Goal: Contribute content: Add original content to the website for others to see

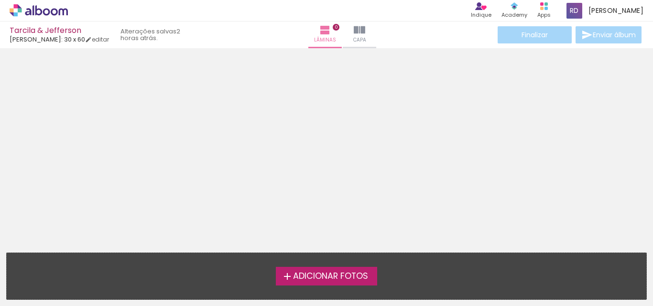
click at [346, 274] on span "Adicionar Fotos" at bounding box center [330, 276] width 75 height 9
click at [0, 0] on input "file" at bounding box center [0, 0] width 0 height 0
click at [316, 275] on span "Adicionar Fotos" at bounding box center [330, 276] width 75 height 9
click at [0, 0] on input "file" at bounding box center [0, 0] width 0 height 0
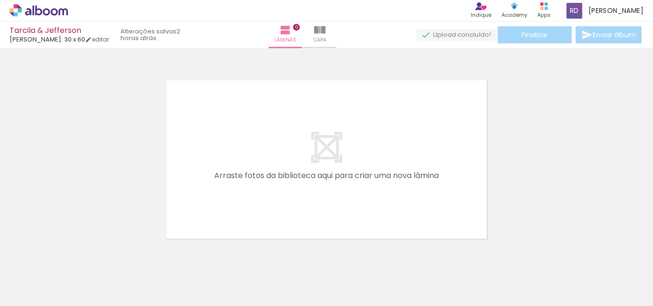
scroll to position [12, 0]
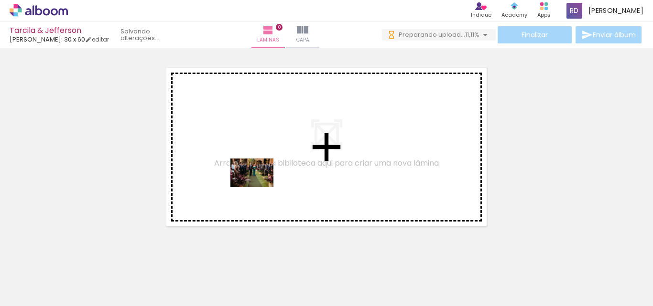
drag, startPoint x: 104, startPoint y: 281, endPoint x: 258, endPoint y: 188, distance: 179.8
click at [258, 188] on quentale-workspace at bounding box center [326, 153] width 653 height 306
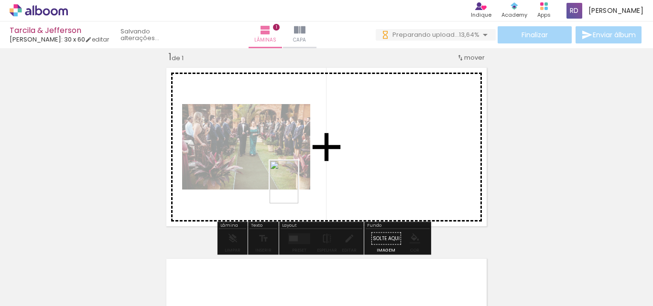
drag, startPoint x: 158, startPoint y: 272, endPoint x: 290, endPoint y: 193, distance: 153.4
click at [332, 177] on quentale-workspace at bounding box center [326, 153] width 653 height 306
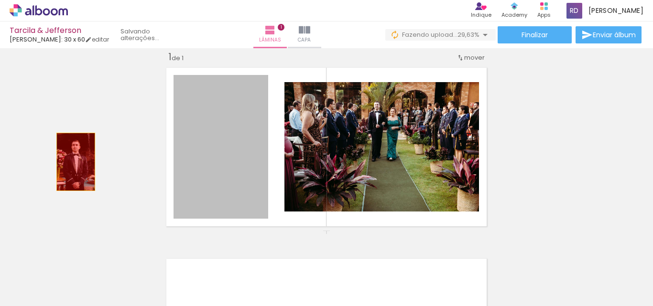
drag, startPoint x: 230, startPoint y: 164, endPoint x: 59, endPoint y: 159, distance: 171.1
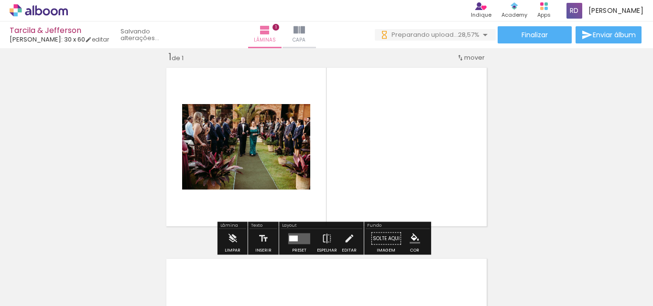
drag, startPoint x: 376, startPoint y: 136, endPoint x: 286, endPoint y: 136, distance: 90.8
click at [286, 136] on quentale-layouter at bounding box center [326, 147] width 329 height 167
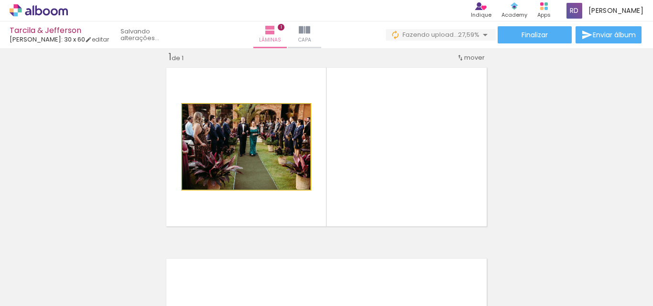
drag, startPoint x: 286, startPoint y: 136, endPoint x: 93, endPoint y: 139, distance: 192.6
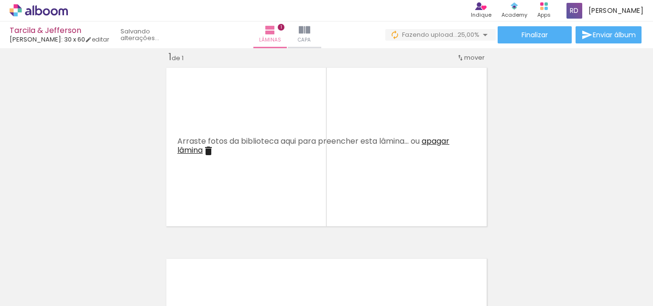
scroll to position [0, 267]
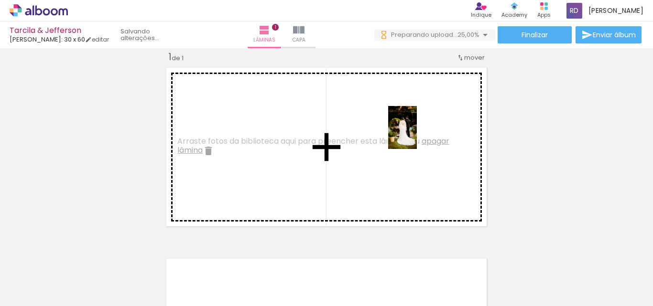
drag, startPoint x: 476, startPoint y: 273, endPoint x: 417, endPoint y: 135, distance: 149.6
click at [417, 135] on quentale-workspace at bounding box center [326, 153] width 653 height 306
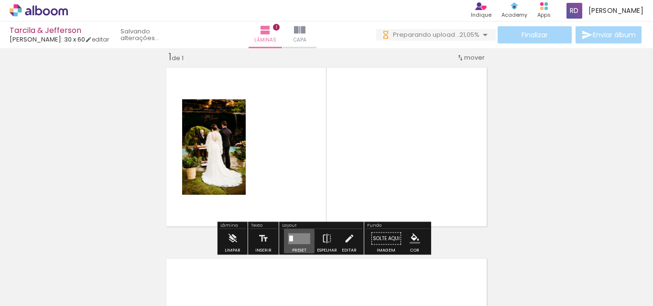
click at [296, 238] on quentale-layouter at bounding box center [299, 238] width 22 height 11
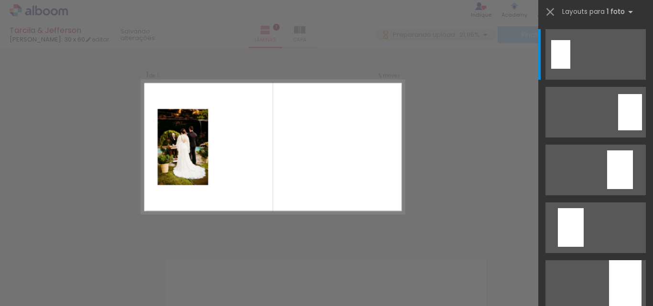
click at [458, 132] on div "Confirmar Cancelar" at bounding box center [326, 238] width 653 height 405
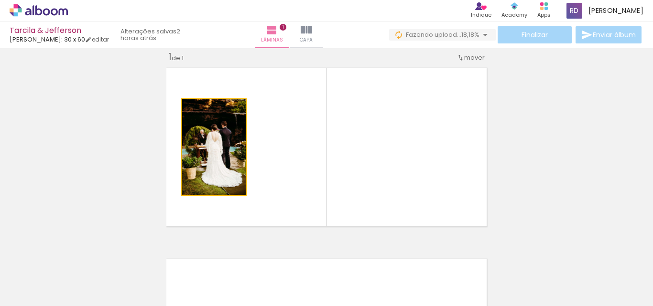
drag, startPoint x: 222, startPoint y: 136, endPoint x: 206, endPoint y: 142, distance: 16.9
drag, startPoint x: 208, startPoint y: 147, endPoint x: 125, endPoint y: 144, distance: 83.2
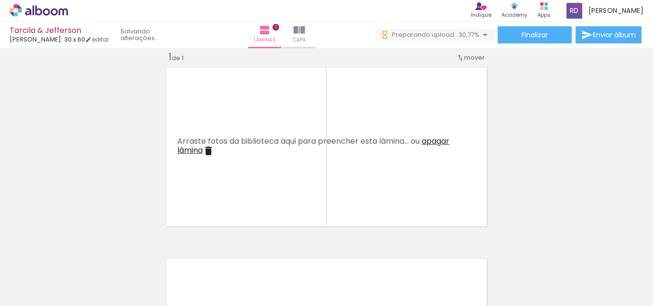
scroll to position [0, 848]
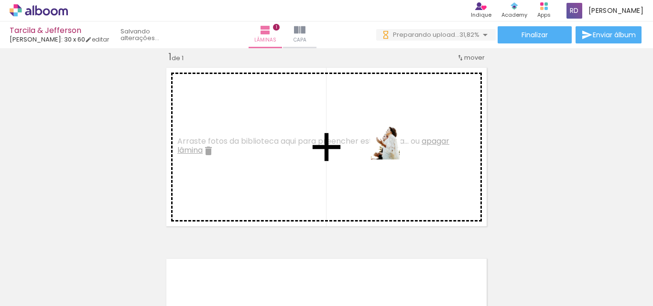
drag, startPoint x: 375, startPoint y: 268, endPoint x: 399, endPoint y: 145, distance: 124.7
click at [399, 145] on quentale-workspace at bounding box center [326, 153] width 653 height 306
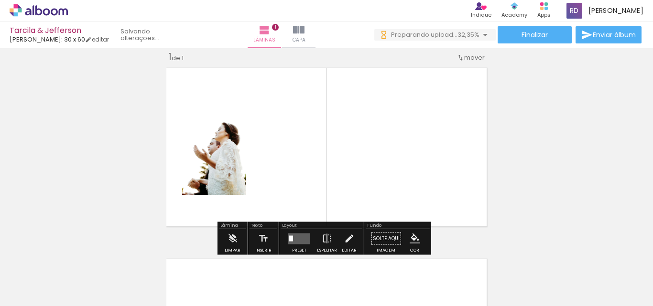
click at [293, 239] on quentale-layouter at bounding box center [299, 238] width 22 height 11
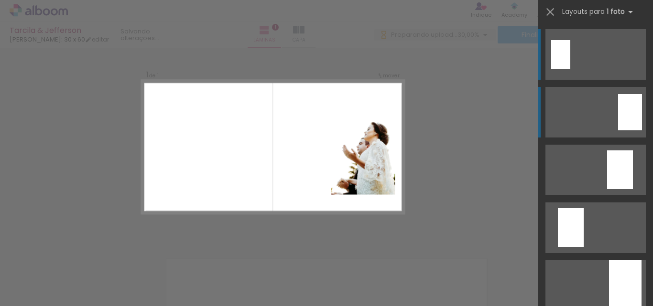
click at [642, 117] on quentale-layouter at bounding box center [595, 112] width 100 height 51
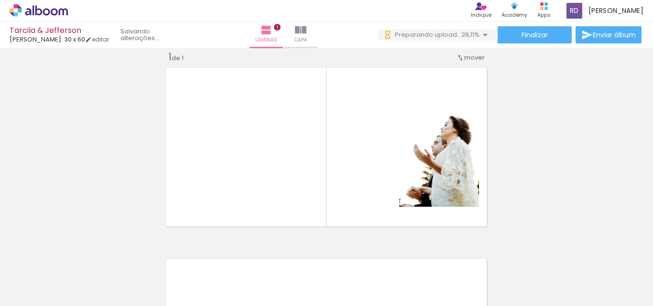
scroll to position [0, 311]
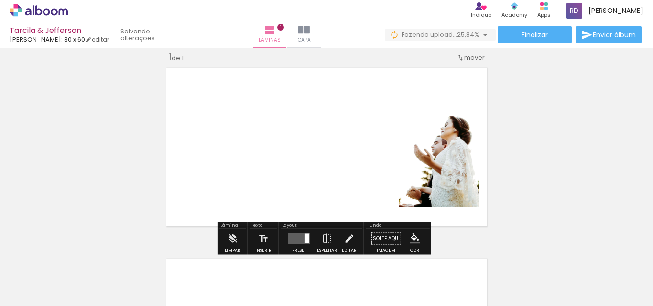
click at [582, 129] on div "Inserir lâmina 1 de 1" at bounding box center [326, 230] width 653 height 383
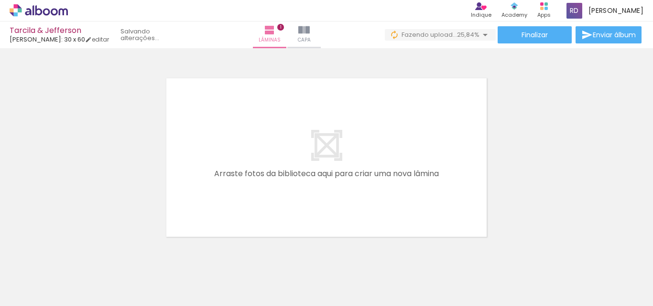
scroll to position [0, 0]
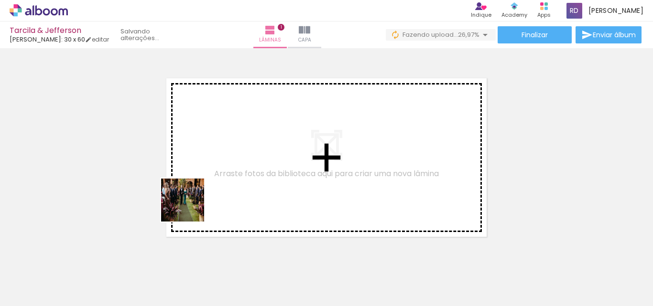
drag, startPoint x: 111, startPoint y: 281, endPoint x: 211, endPoint y: 268, distance: 100.6
click at [284, 151] on quentale-workspace at bounding box center [326, 153] width 653 height 306
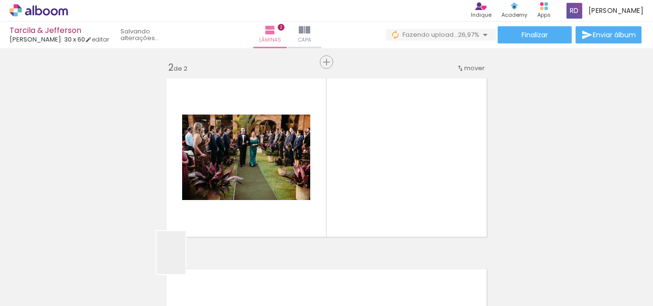
scroll to position [204, 0]
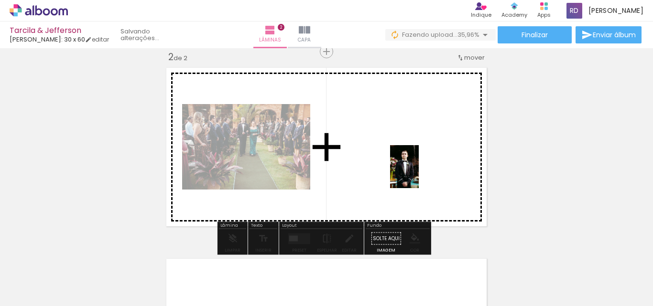
drag, startPoint x: 182, startPoint y: 262, endPoint x: 418, endPoint y: 174, distance: 252.3
click at [418, 174] on quentale-workspace at bounding box center [326, 153] width 653 height 306
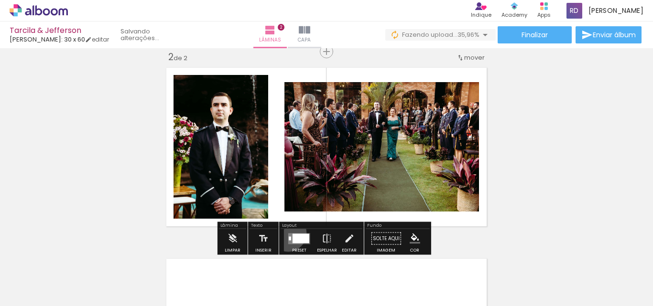
click at [288, 233] on quentale-layouter at bounding box center [299, 238] width 22 height 11
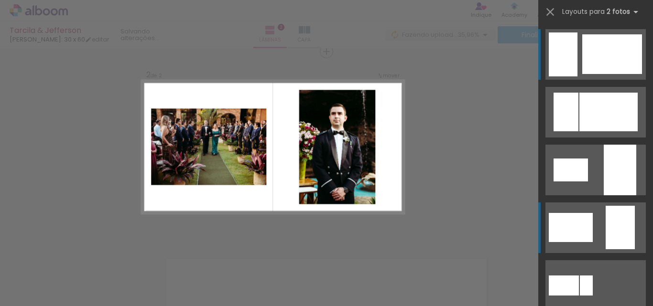
click at [617, 234] on div at bounding box center [619, 227] width 29 height 43
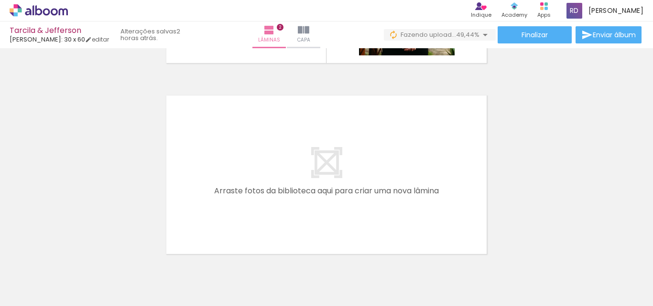
scroll to position [372, 0]
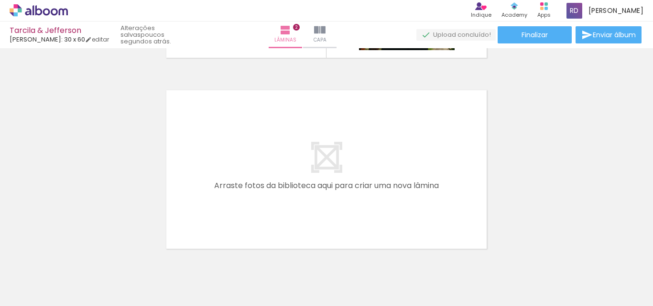
drag, startPoint x: 643, startPoint y: 220, endPoint x: 640, endPoint y: 198, distance: 22.6
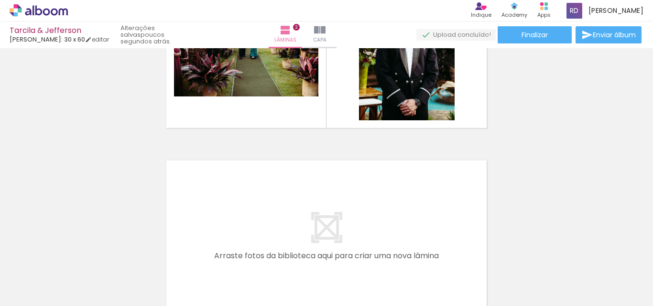
scroll to position [268, 0]
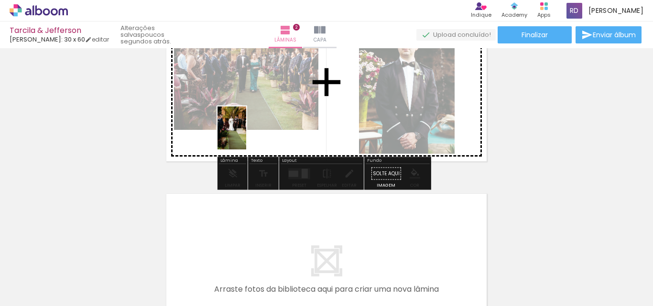
drag, startPoint x: 198, startPoint y: 280, endPoint x: 245, endPoint y: 137, distance: 150.6
click at [245, 137] on quentale-workspace at bounding box center [326, 153] width 653 height 306
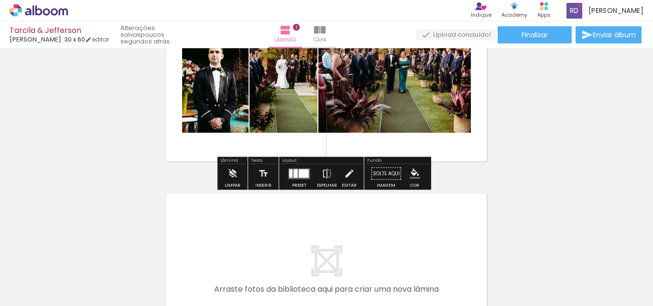
click at [622, 180] on div "Inserir lâmina 1 de 2 Inserir lâmina 2 de 2" at bounding box center [326, 70] width 653 height 574
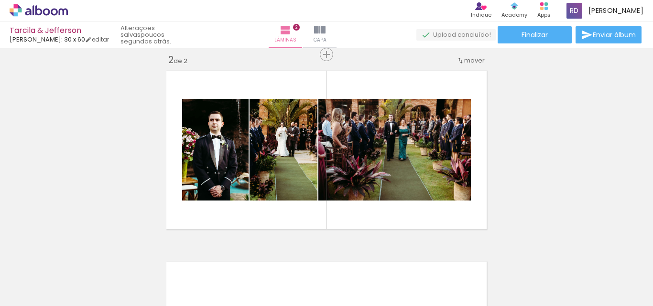
scroll to position [191, 0]
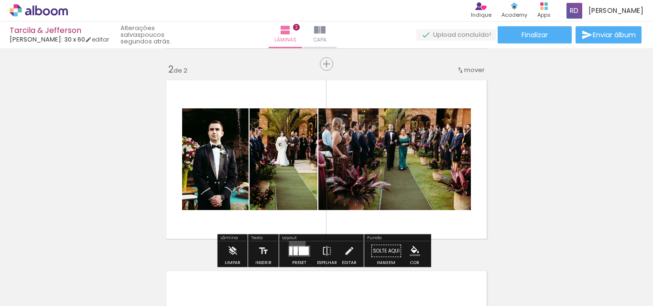
click at [295, 243] on div at bounding box center [299, 251] width 26 height 19
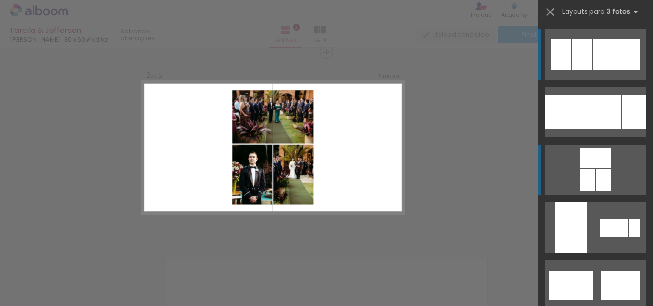
scroll to position [204, 0]
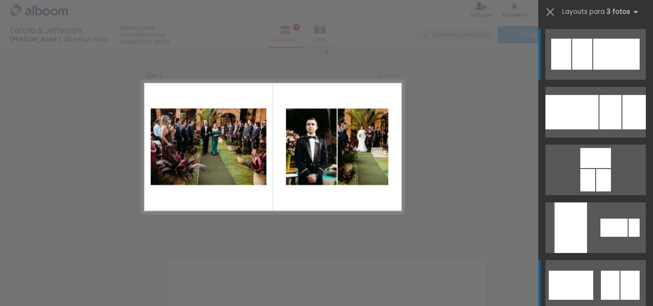
click at [581, 272] on div at bounding box center [570, 285] width 44 height 29
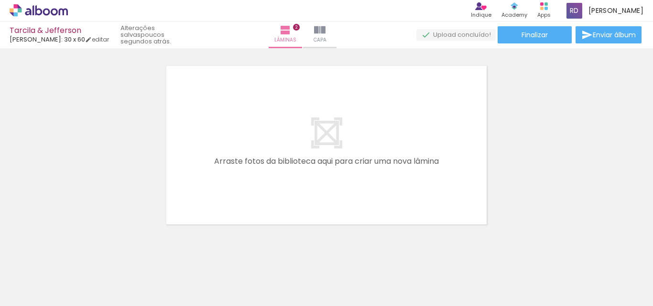
scroll to position [406, 0]
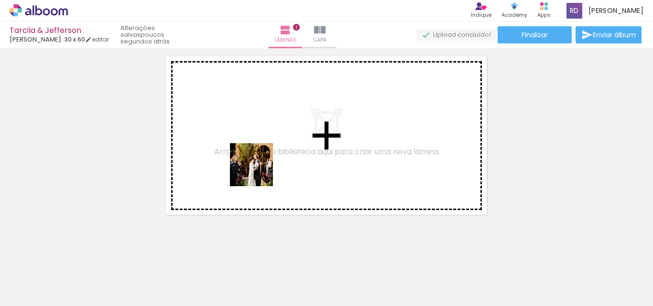
drag, startPoint x: 256, startPoint y: 274, endPoint x: 258, endPoint y: 170, distance: 104.2
click at [258, 170] on quentale-workspace at bounding box center [326, 153] width 653 height 306
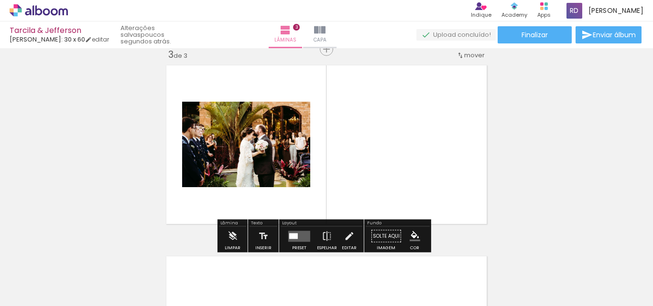
scroll to position [395, 0]
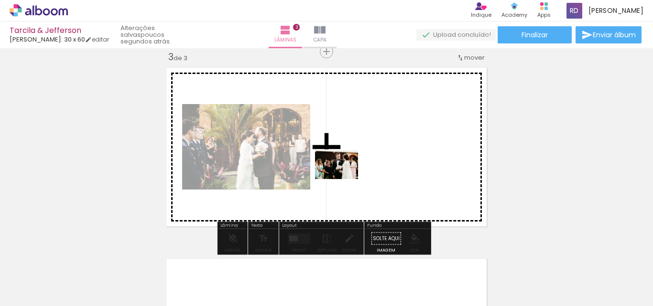
drag, startPoint x: 308, startPoint y: 282, endPoint x: 349, endPoint y: 178, distance: 112.0
click at [349, 178] on quentale-workspace at bounding box center [326, 153] width 653 height 306
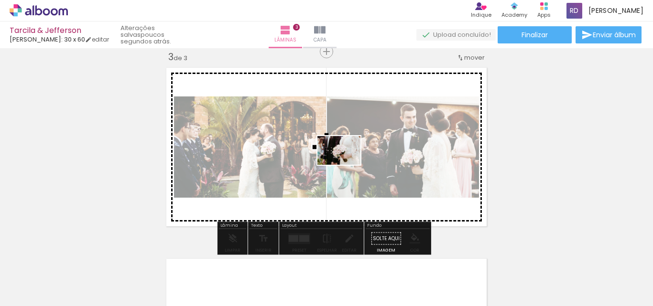
drag, startPoint x: 366, startPoint y: 280, endPoint x: 346, endPoint y: 165, distance: 117.3
click at [346, 165] on quentale-workspace at bounding box center [326, 153] width 653 height 306
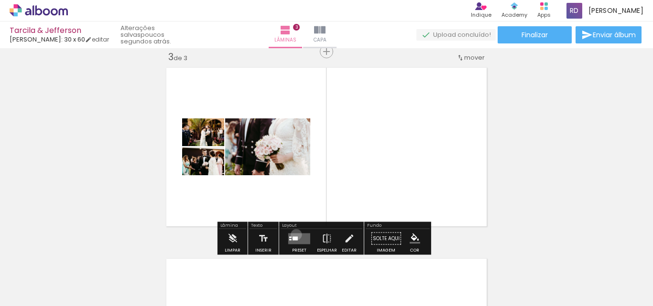
click at [294, 235] on quentale-layouter at bounding box center [299, 238] width 22 height 11
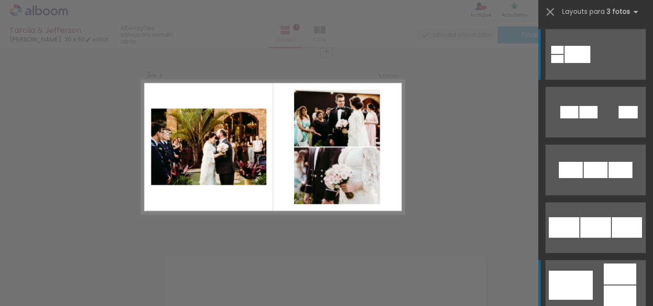
click at [613, 285] on quentale-layouter at bounding box center [595, 285] width 100 height 51
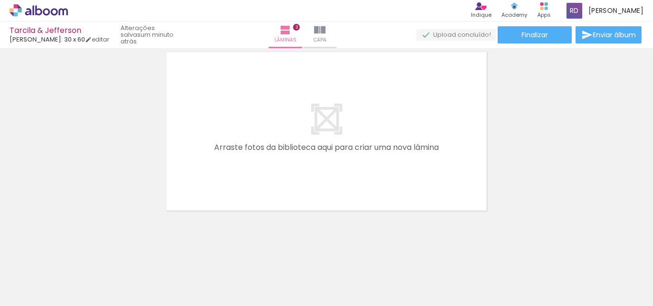
scroll to position [603, 0]
drag, startPoint x: 429, startPoint y: 275, endPoint x: 362, endPoint y: 158, distance: 135.0
click at [362, 158] on quentale-workspace at bounding box center [326, 153] width 653 height 306
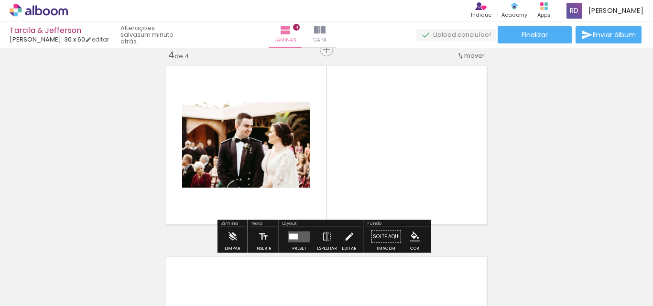
scroll to position [586, 0]
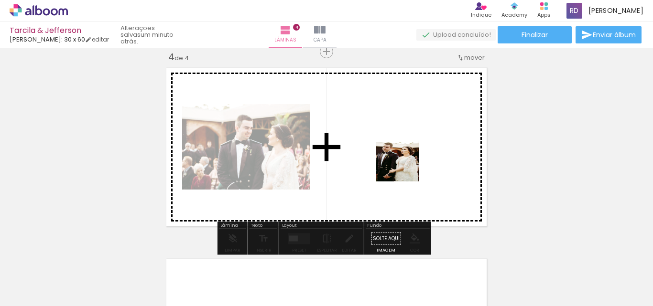
drag, startPoint x: 465, startPoint y: 276, endPoint x: 390, endPoint y: 157, distance: 140.6
click at [390, 157] on quentale-workspace at bounding box center [326, 153] width 653 height 306
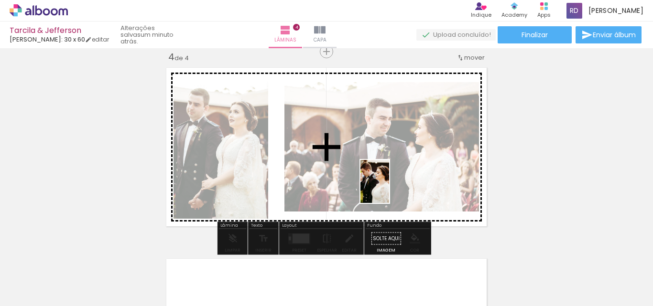
drag, startPoint x: 511, startPoint y: 280, endPoint x: 389, endPoint y: 189, distance: 152.2
click at [389, 189] on quentale-workspace at bounding box center [326, 153] width 653 height 306
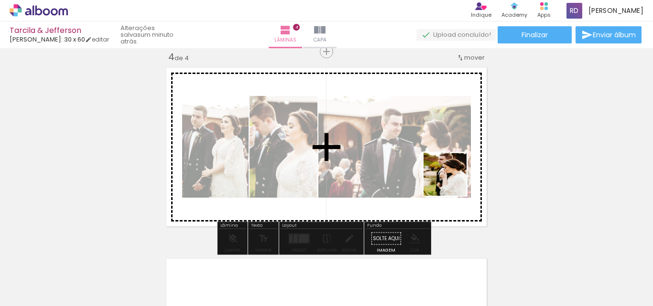
drag, startPoint x: 575, startPoint y: 284, endPoint x: 407, endPoint y: 168, distance: 203.9
click at [407, 168] on quentale-workspace at bounding box center [326, 153] width 653 height 306
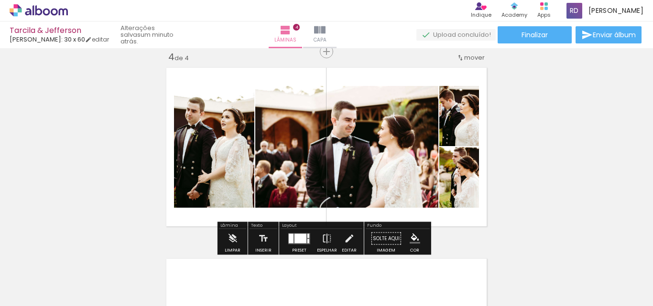
scroll to position [609, 0]
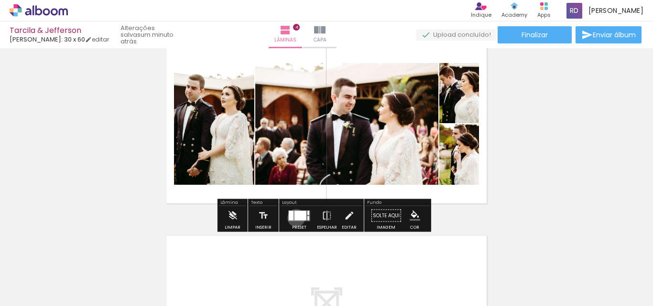
click at [294, 218] on div at bounding box center [300, 216] width 12 height 10
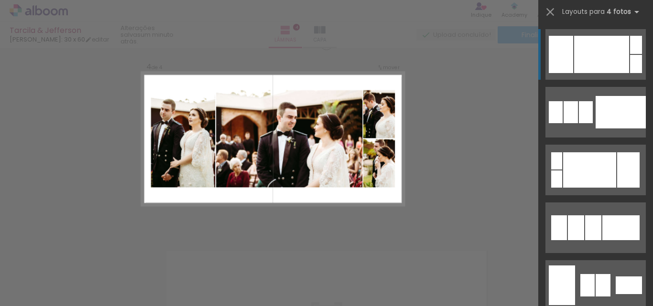
scroll to position [586, 0]
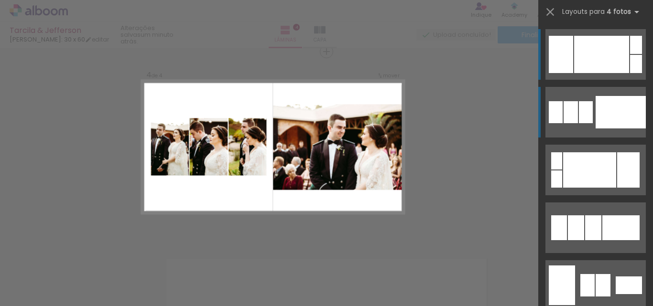
click at [599, 121] on div at bounding box center [620, 112] width 50 height 32
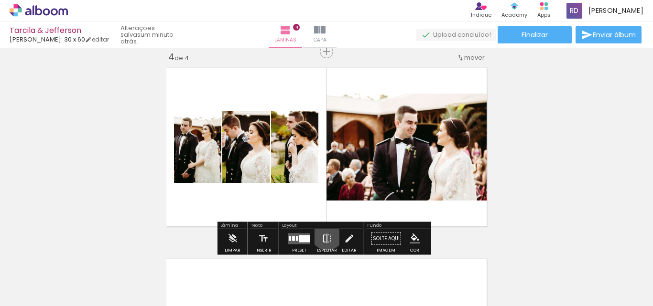
click at [325, 234] on iron-icon at bounding box center [327, 238] width 11 height 19
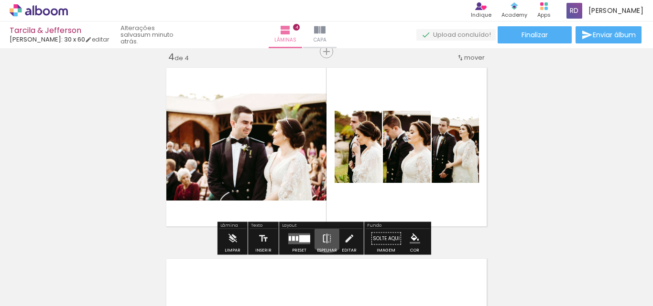
click at [325, 234] on iron-icon at bounding box center [327, 238] width 11 height 19
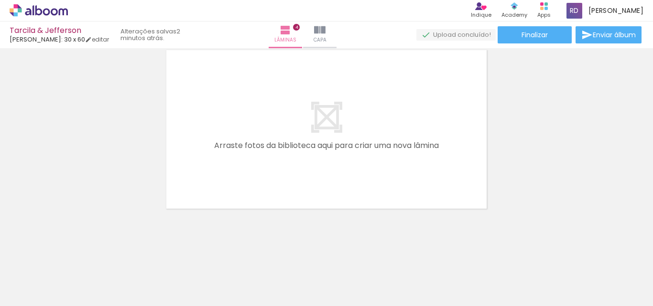
scroll to position [0, 454]
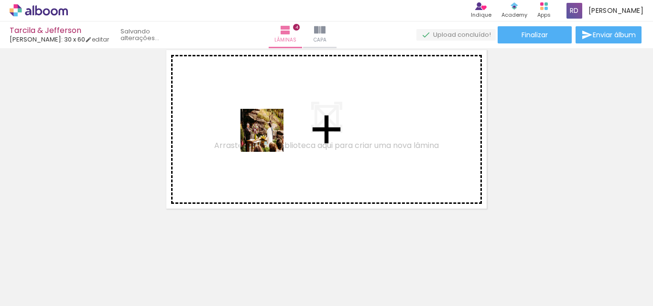
drag, startPoint x: 172, startPoint y: 275, endPoint x: 269, endPoint y: 138, distance: 168.1
click at [269, 138] on quentale-workspace at bounding box center [326, 153] width 653 height 306
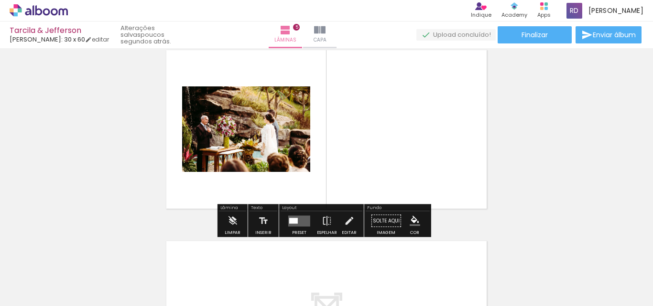
scroll to position [777, 0]
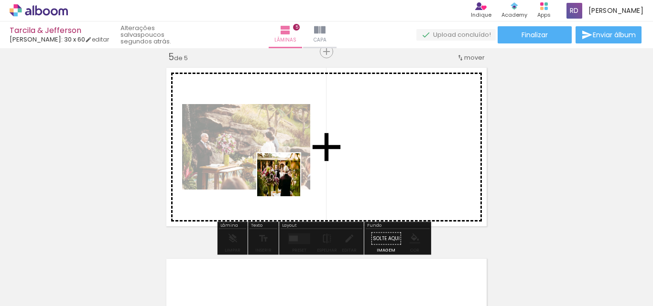
drag, startPoint x: 240, startPoint y: 275, endPoint x: 286, endPoint y: 179, distance: 106.2
click at [286, 179] on quentale-workspace at bounding box center [326, 153] width 653 height 306
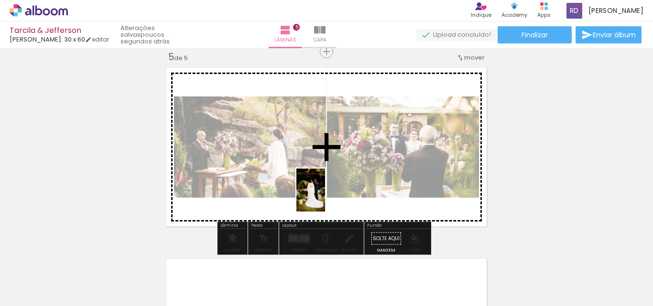
drag, startPoint x: 289, startPoint y: 273, endPoint x: 325, endPoint y: 197, distance: 84.2
click at [325, 197] on quentale-workspace at bounding box center [326, 153] width 653 height 306
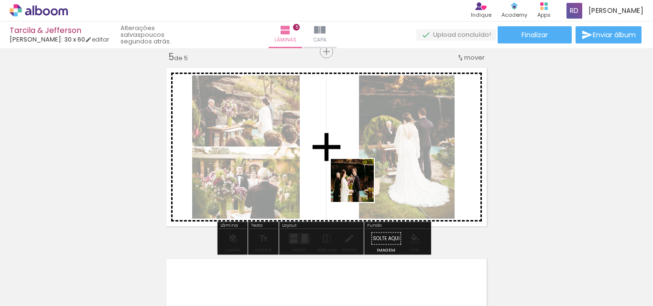
drag, startPoint x: 346, startPoint y: 271, endPoint x: 358, endPoint y: 186, distance: 85.9
click at [358, 186] on quentale-workspace at bounding box center [326, 153] width 653 height 306
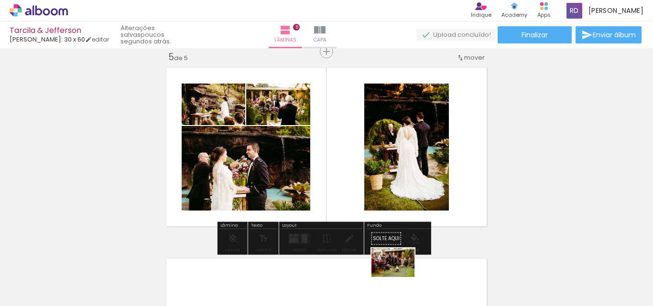
drag, startPoint x: 401, startPoint y: 282, endPoint x: 399, endPoint y: 277, distance: 5.6
click at [399, 277] on div at bounding box center [390, 274] width 47 height 32
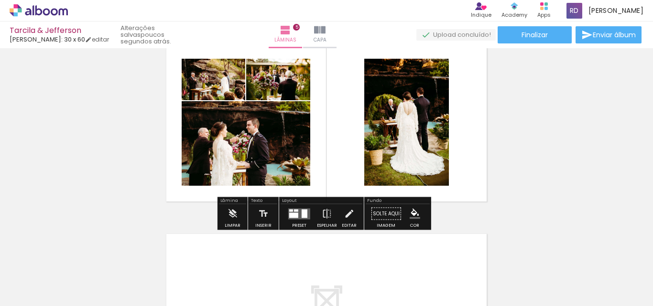
scroll to position [811, 0]
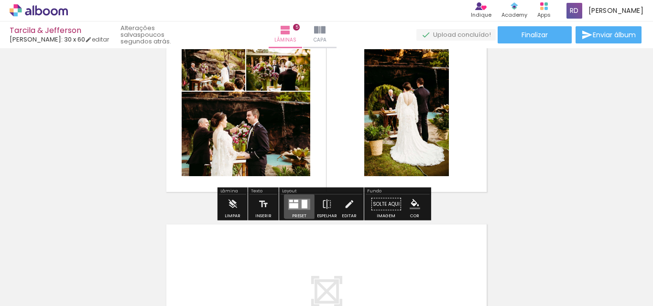
click at [299, 199] on quentale-layouter at bounding box center [299, 204] width 22 height 11
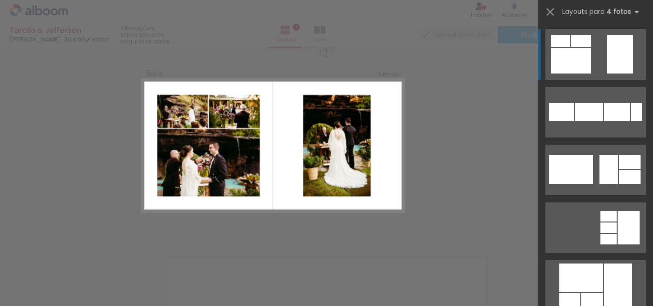
scroll to position [777, 0]
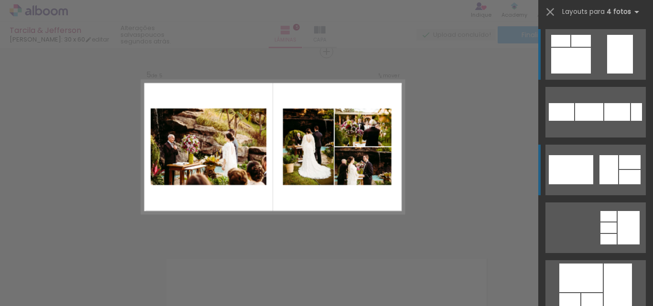
click at [580, 167] on div at bounding box center [570, 169] width 44 height 29
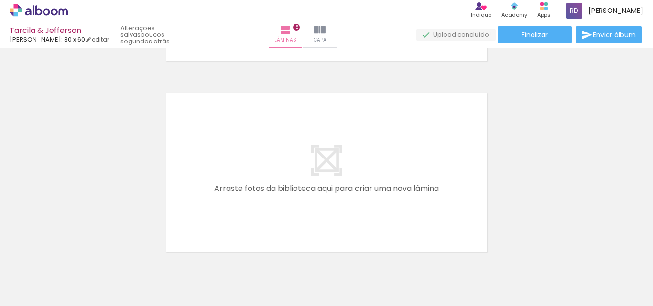
scroll to position [970, 0]
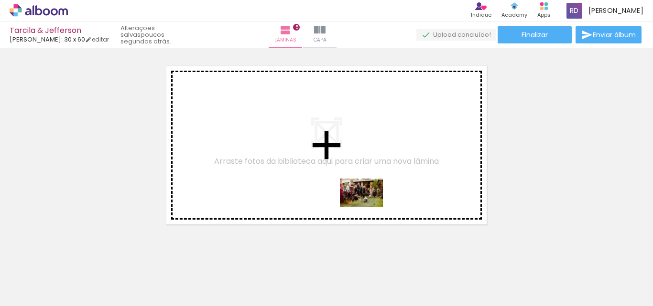
drag, startPoint x: 408, startPoint y: 286, endPoint x: 362, endPoint y: 202, distance: 96.2
click at [362, 202] on quentale-workspace at bounding box center [326, 153] width 653 height 306
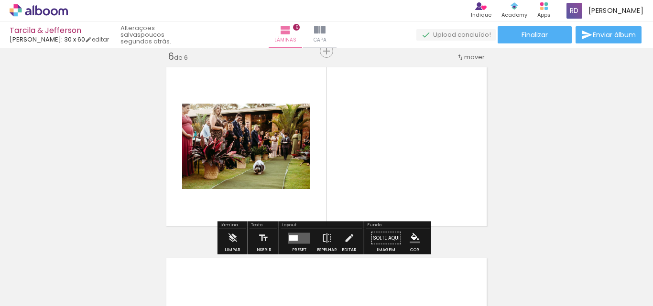
scroll to position [968, 0]
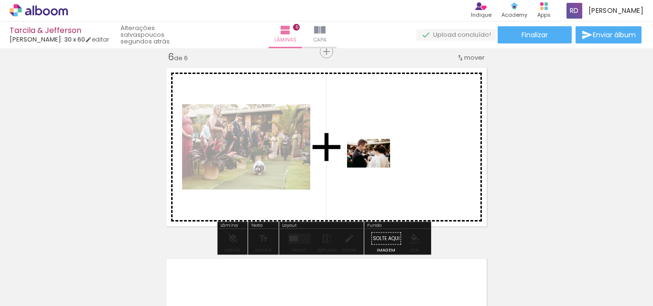
drag, startPoint x: 443, startPoint y: 274, endPoint x: 375, endPoint y: 167, distance: 126.6
click at [375, 167] on quentale-workspace at bounding box center [326, 153] width 653 height 306
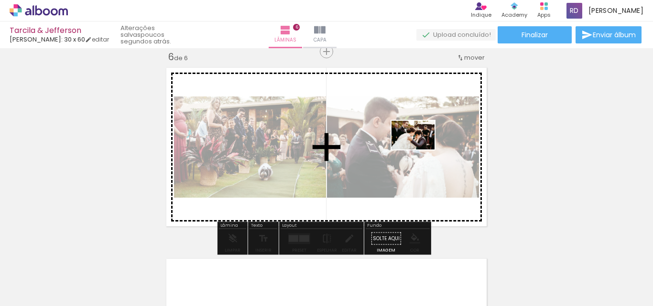
drag, startPoint x: 501, startPoint y: 272, endPoint x: 420, endPoint y: 150, distance: 146.9
click at [420, 150] on quentale-workspace at bounding box center [326, 153] width 653 height 306
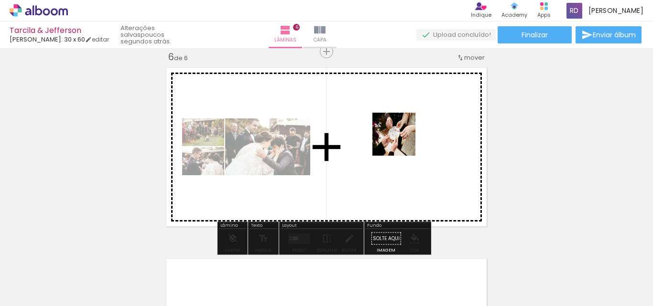
drag, startPoint x: 543, startPoint y: 269, endPoint x: 397, endPoint y: 137, distance: 197.5
click at [397, 137] on quentale-workspace at bounding box center [326, 153] width 653 height 306
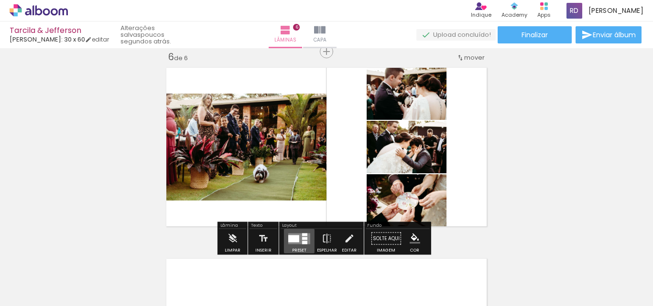
click at [294, 237] on div at bounding box center [293, 238] width 11 height 7
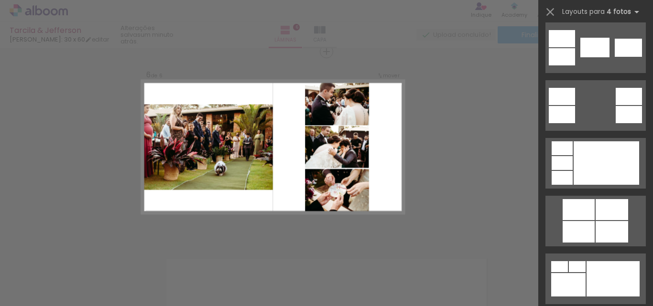
scroll to position [314, 0]
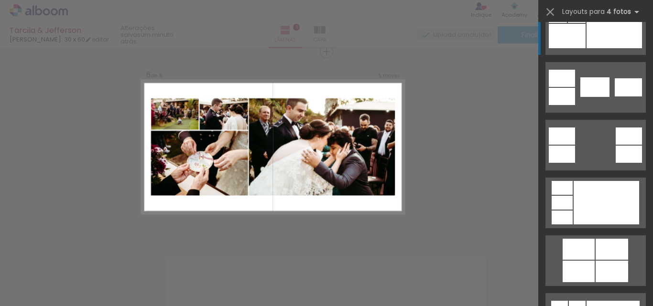
click at [640, 46] on quentale-layouter at bounding box center [595, 29] width 100 height 51
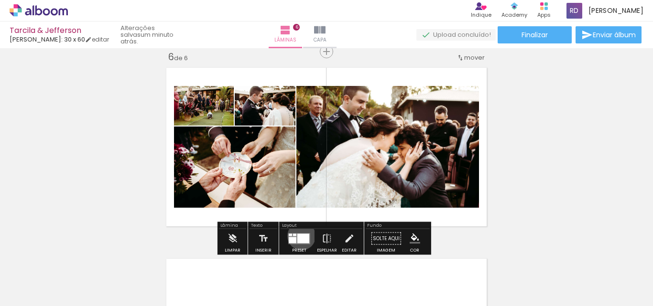
click at [299, 236] on div at bounding box center [303, 239] width 12 height 10
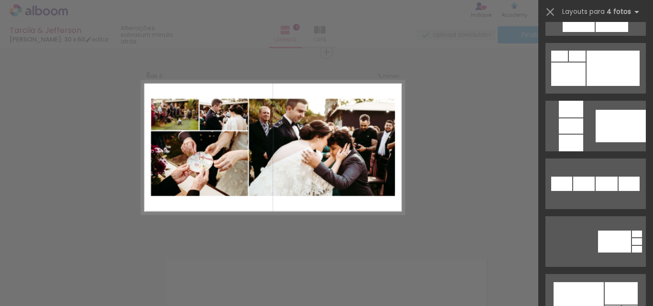
scroll to position [682, 0]
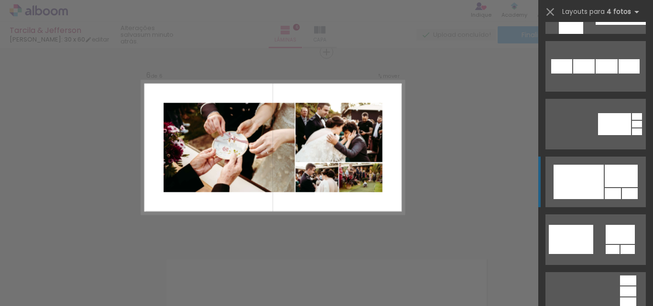
click at [594, 173] on div at bounding box center [578, 182] width 50 height 34
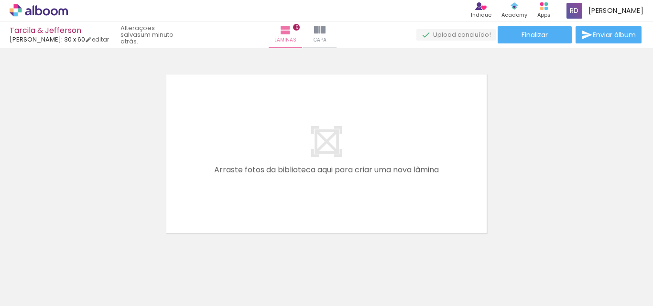
scroll to position [0, 833]
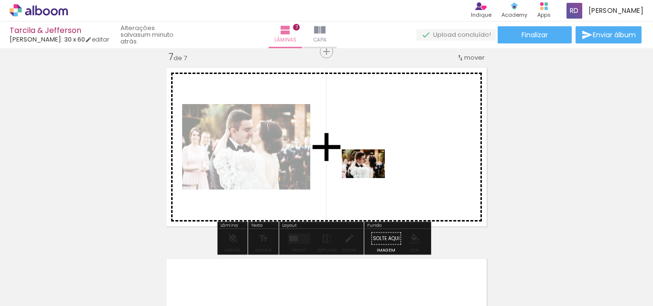
drag, startPoint x: 282, startPoint y: 271, endPoint x: 370, endPoint y: 178, distance: 128.1
click at [370, 178] on quentale-workspace at bounding box center [326, 153] width 653 height 306
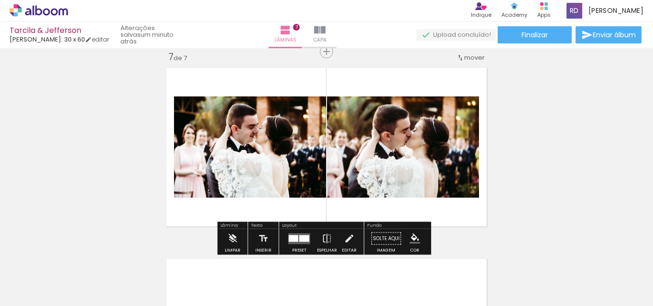
scroll to position [0, 833]
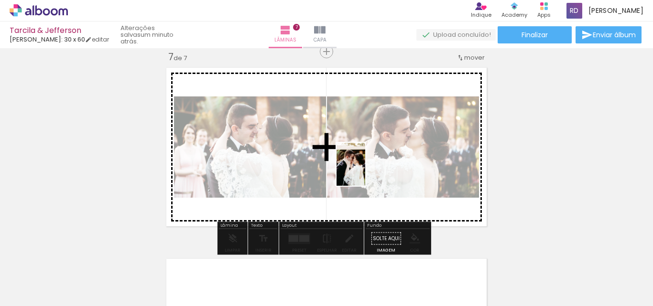
drag, startPoint x: 343, startPoint y: 271, endPoint x: 365, endPoint y: 172, distance: 102.3
click at [365, 172] on quentale-workspace at bounding box center [326, 153] width 653 height 306
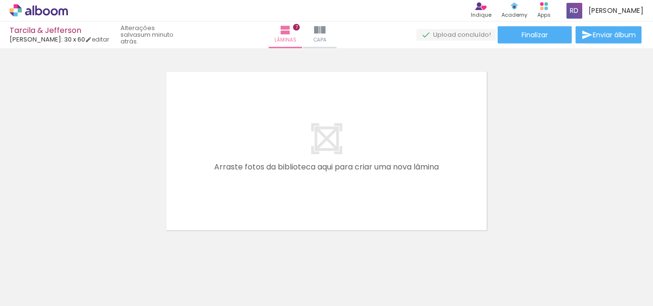
scroll to position [1350, 0]
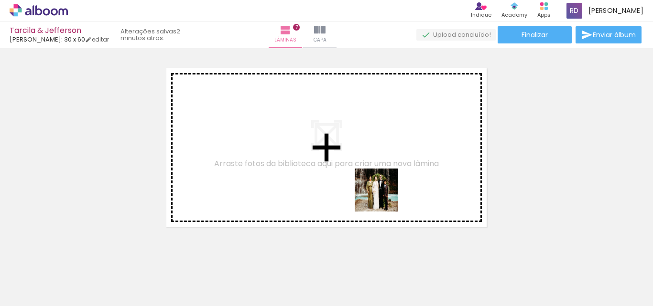
drag, startPoint x: 439, startPoint y: 277, endPoint x: 355, endPoint y: 171, distance: 135.3
click at [355, 171] on quentale-workspace at bounding box center [326, 153] width 653 height 306
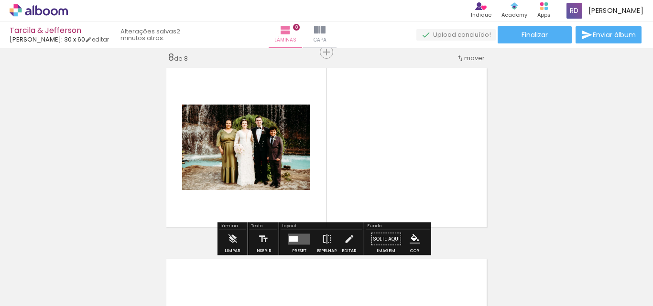
scroll to position [1350, 0]
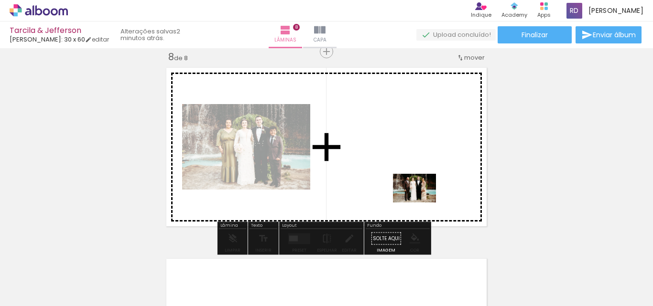
drag, startPoint x: 494, startPoint y: 271, endPoint x: 399, endPoint y: 176, distance: 133.8
click at [399, 176] on quentale-workspace at bounding box center [326, 153] width 653 height 306
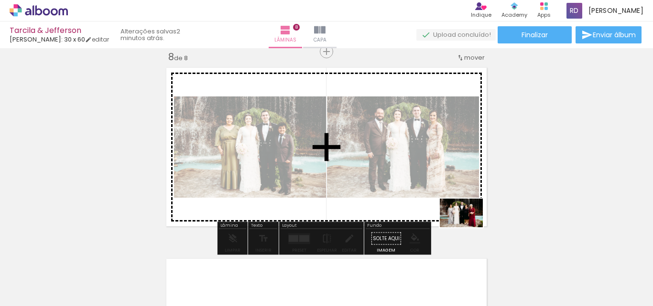
drag, startPoint x: 536, startPoint y: 279, endPoint x: 392, endPoint y: 187, distance: 171.1
click at [392, 187] on quentale-workspace at bounding box center [326, 153] width 653 height 306
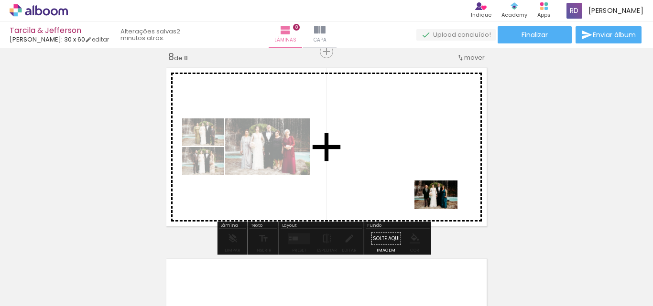
drag, startPoint x: 607, startPoint y: 276, endPoint x: 396, endPoint y: 192, distance: 226.7
click at [396, 192] on quentale-workspace at bounding box center [326, 153] width 653 height 306
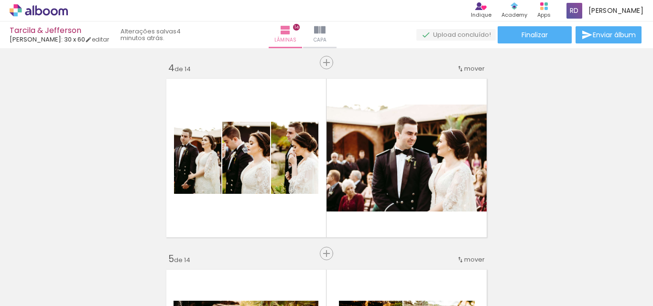
scroll to position [0, 2004]
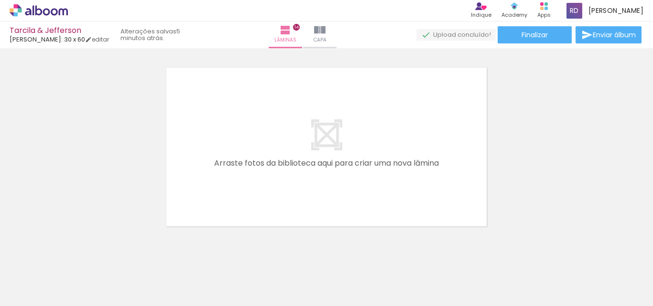
scroll to position [0, 2498]
